Goal: Communication & Community: Answer question/provide support

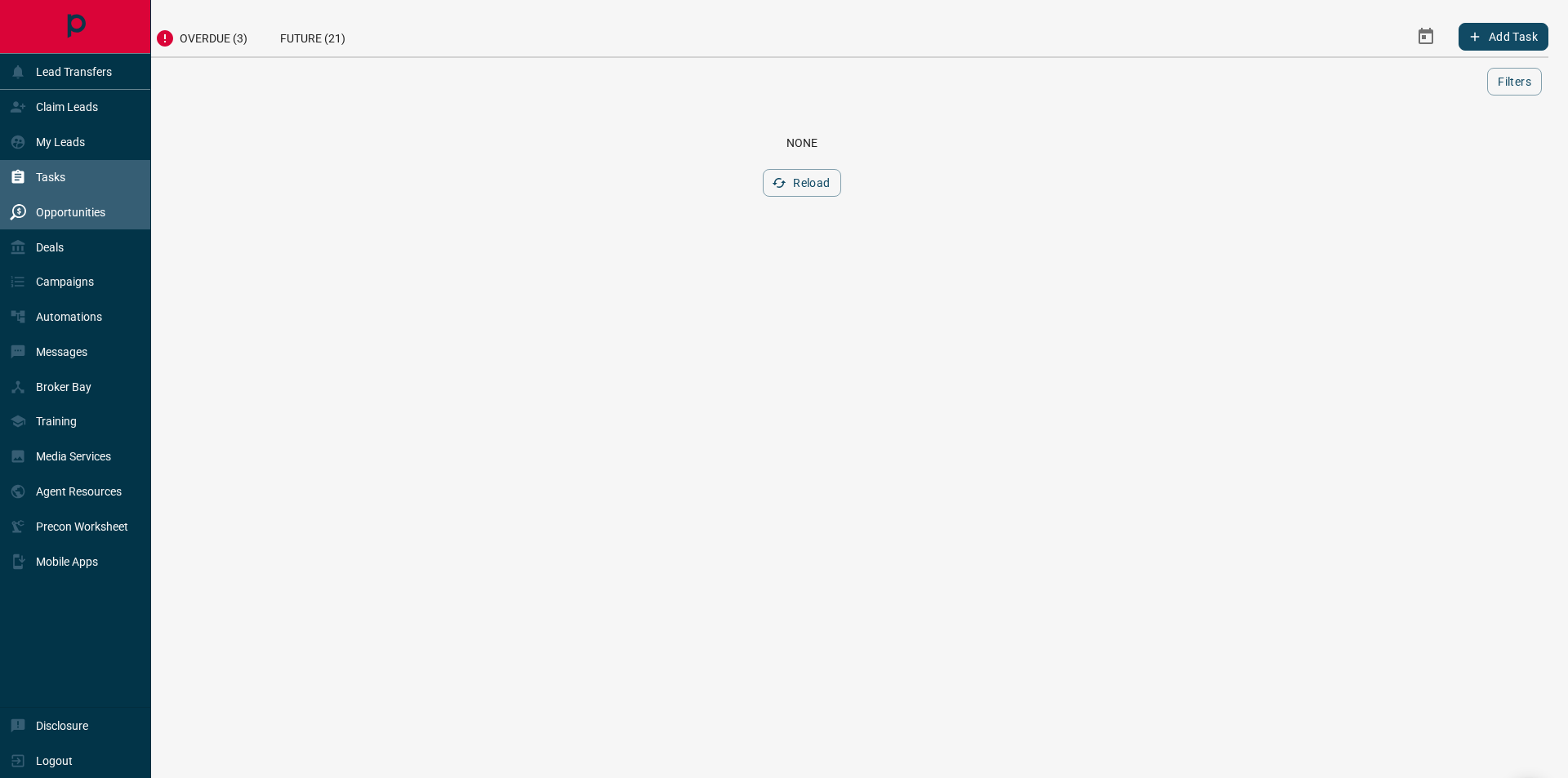
click at [31, 218] on div "Opportunities" at bounding box center [58, 211] width 96 height 27
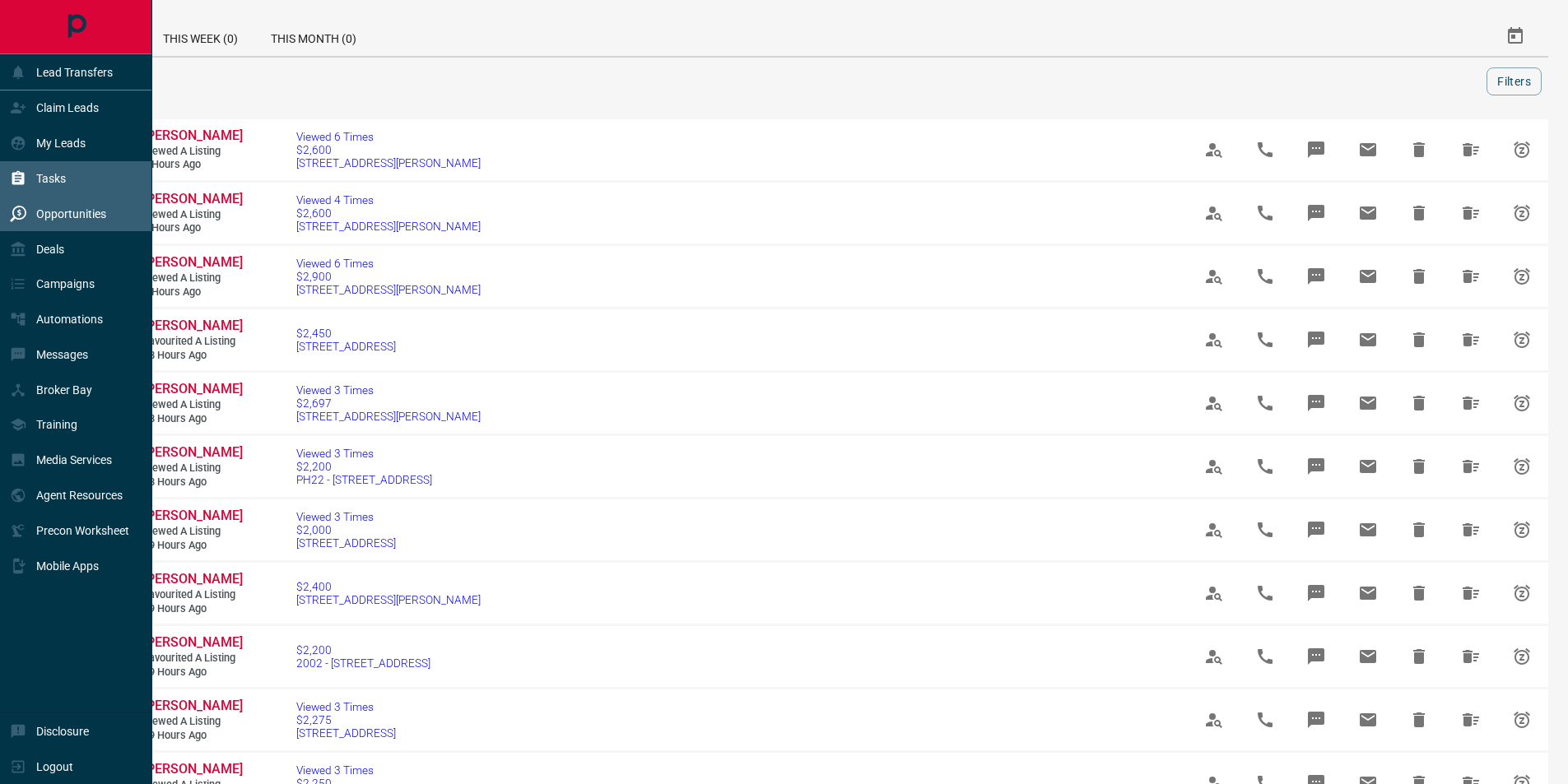
click at [43, 171] on div "Tasks" at bounding box center [38, 178] width 56 height 27
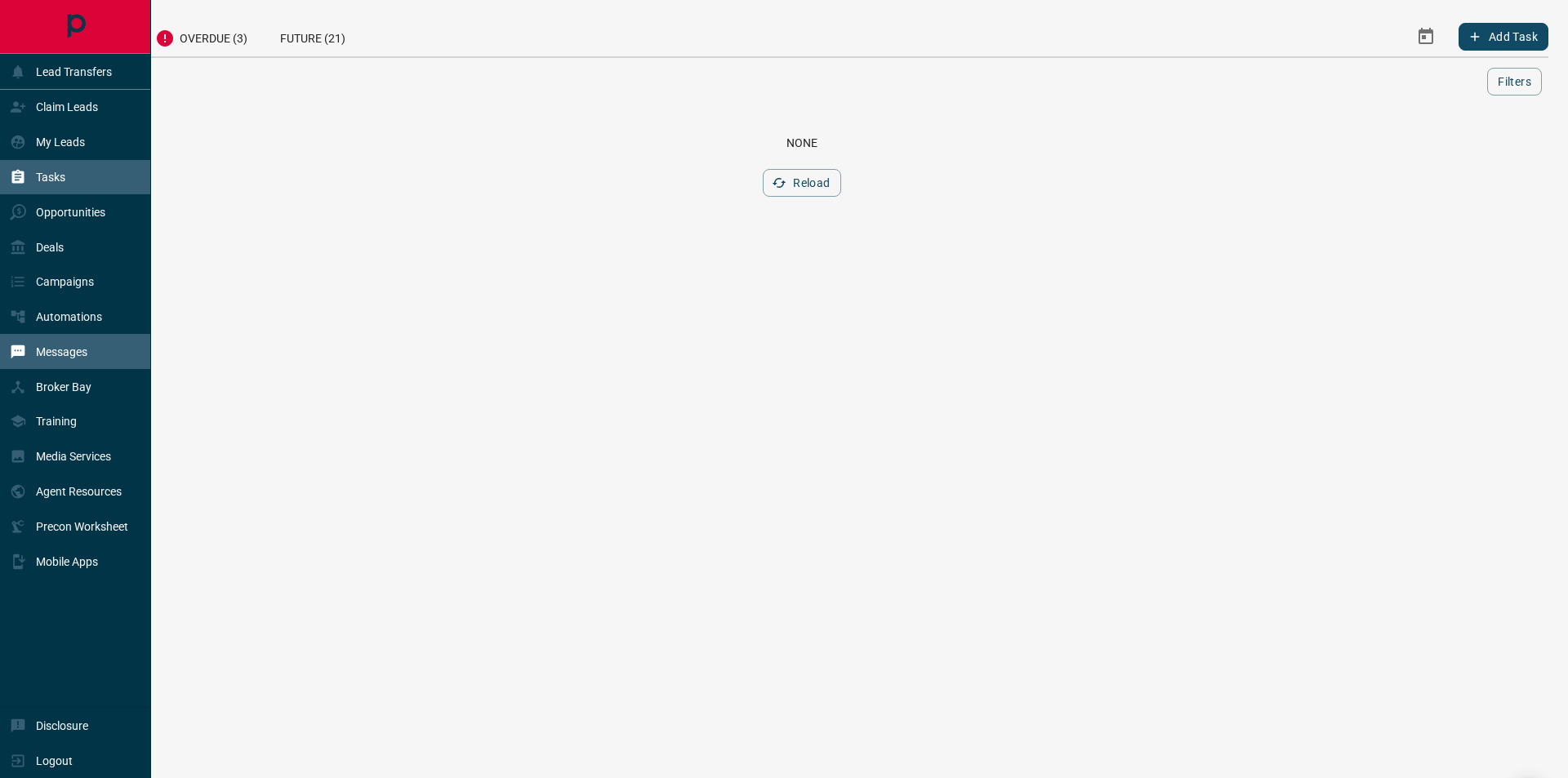
click at [85, 354] on p "Messages" at bounding box center [62, 352] width 52 height 13
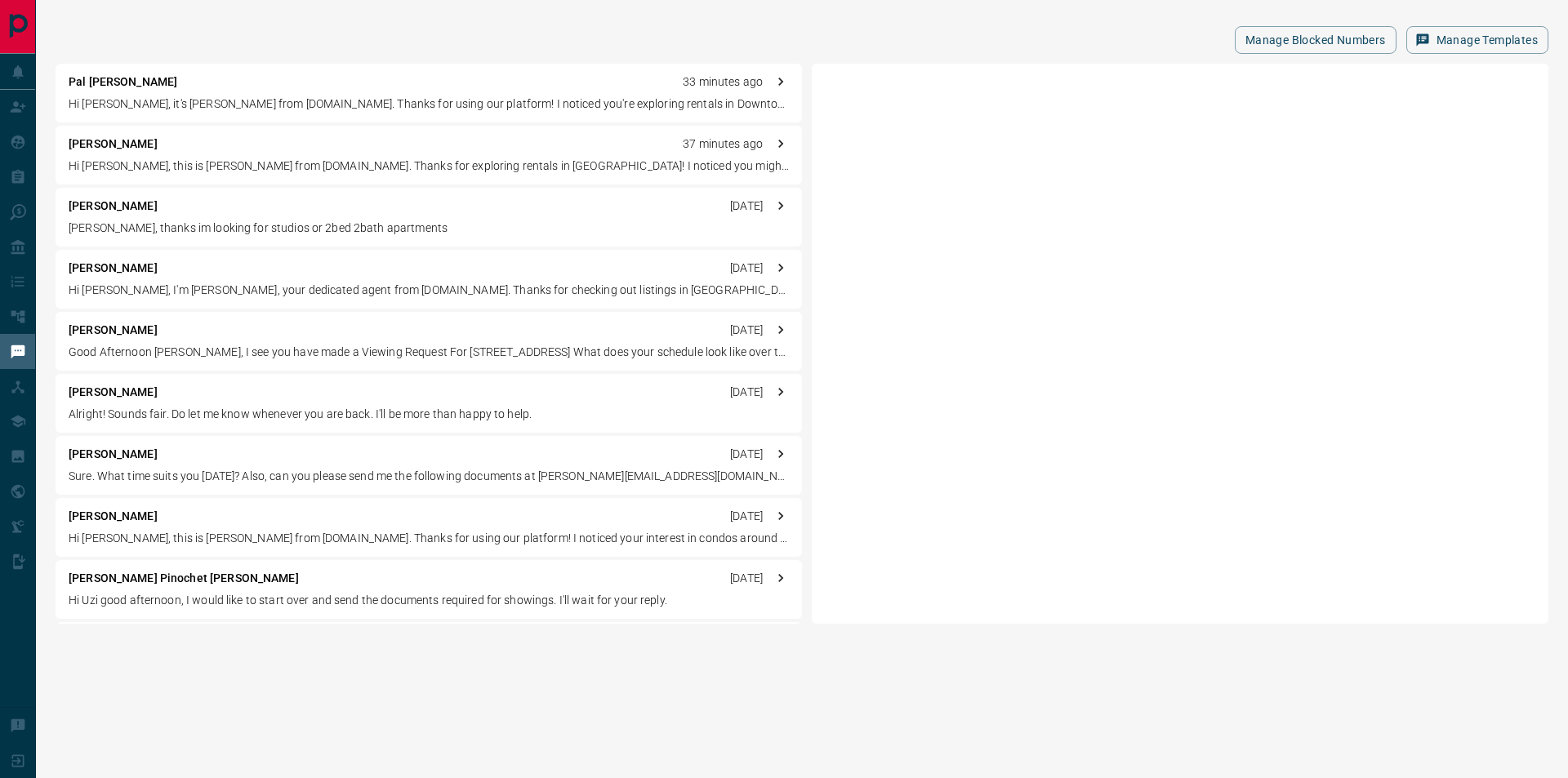
click at [446, 231] on p "[PERSON_NAME], thanks im looking for studios or 2bed 2bath apartments" at bounding box center [428, 228] width 720 height 18
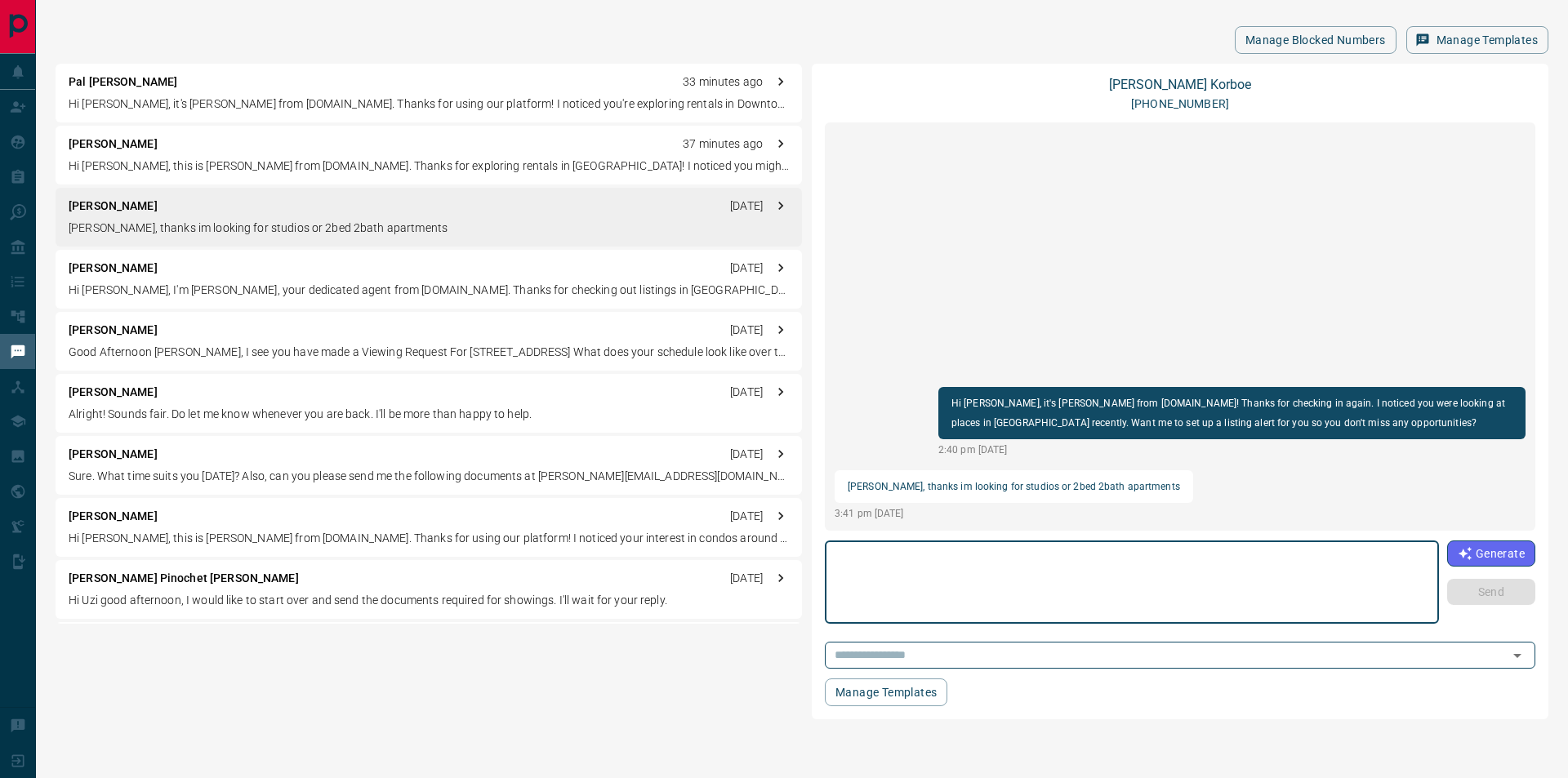
click at [507, 413] on p "Alright! Sounds fair. Do let me know whenever you are back. I'll be more than h…" at bounding box center [428, 414] width 720 height 18
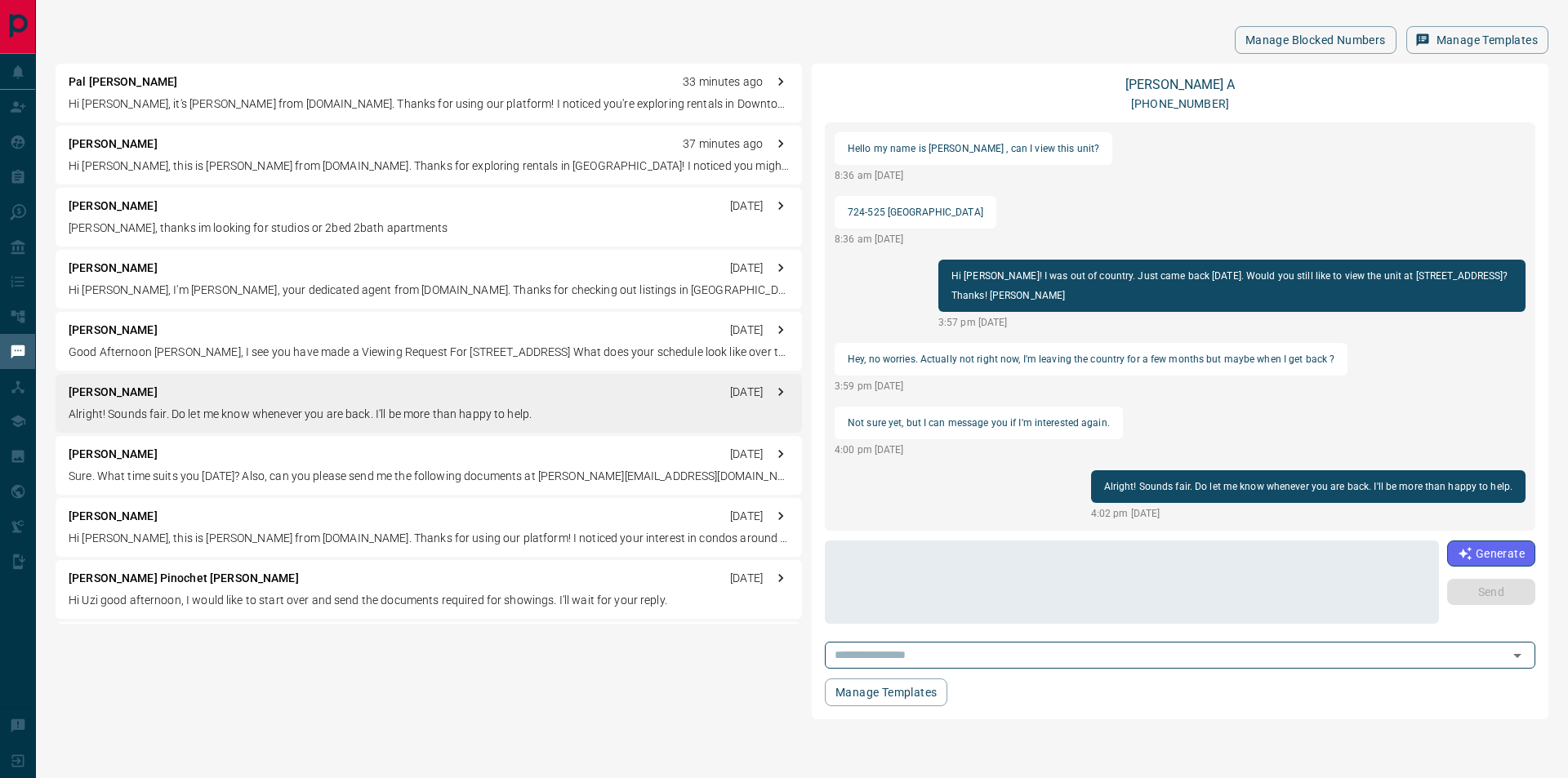
click at [339, 481] on p "Sure. What time suits you [DATE]? Also, can you please send me the following do…" at bounding box center [428, 476] width 720 height 18
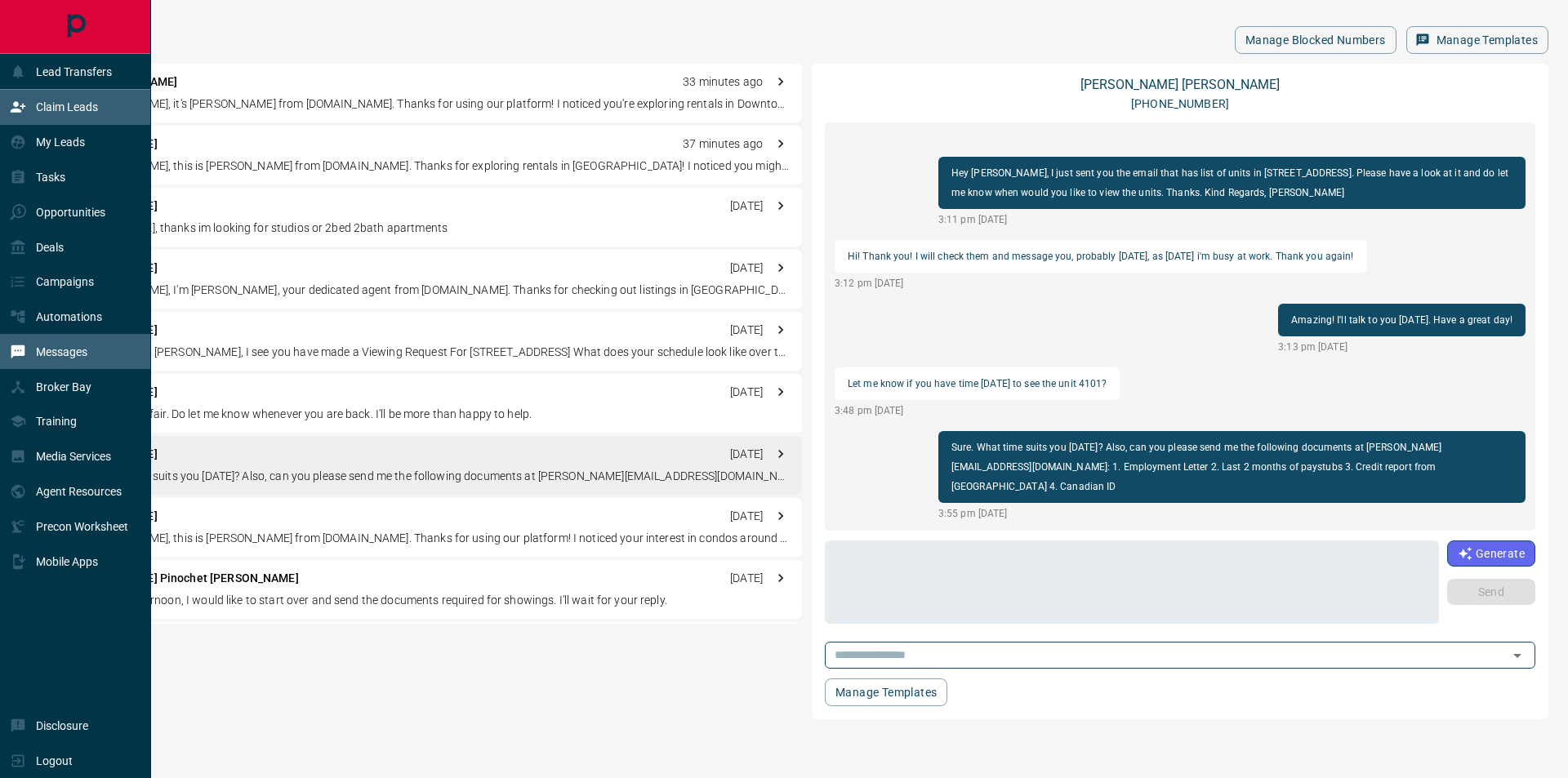
click at [46, 111] on p "Claim Leads" at bounding box center [66, 107] width 62 height 13
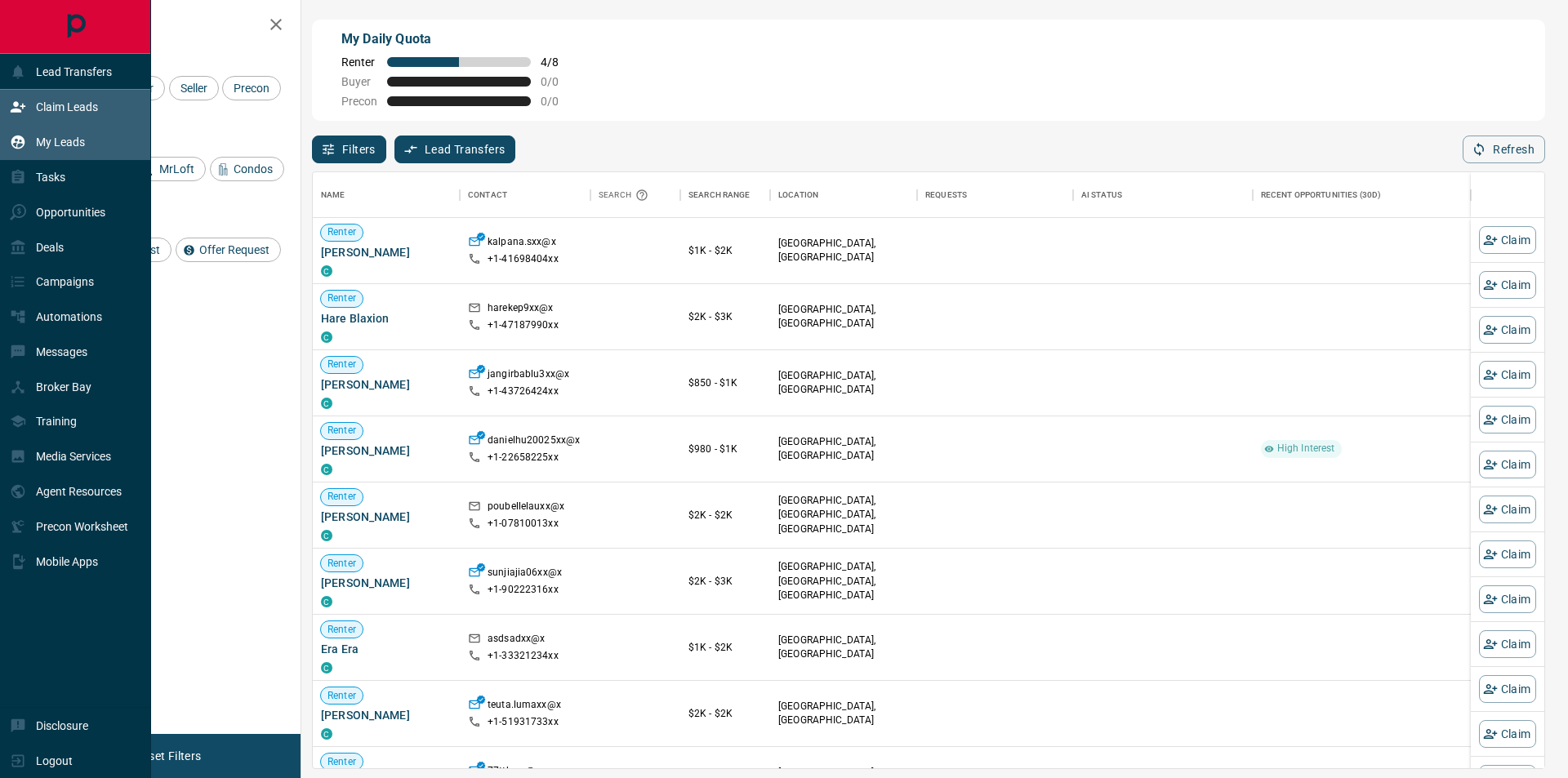
scroll to position [584, 1219]
click at [40, 133] on div "My Leads" at bounding box center [47, 142] width 75 height 27
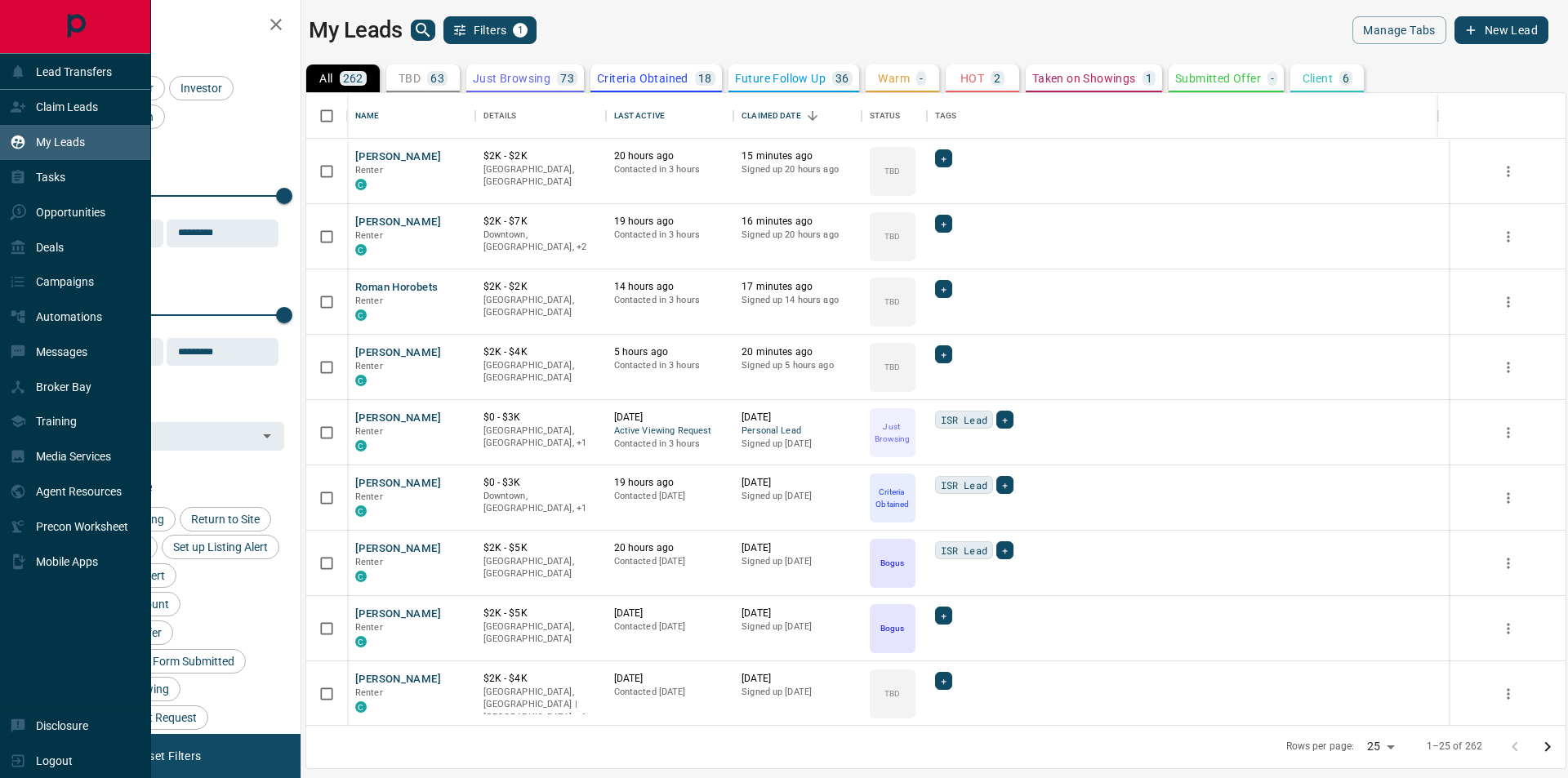
scroll to position [619, 1247]
